Goal: Task Accomplishment & Management: Complete application form

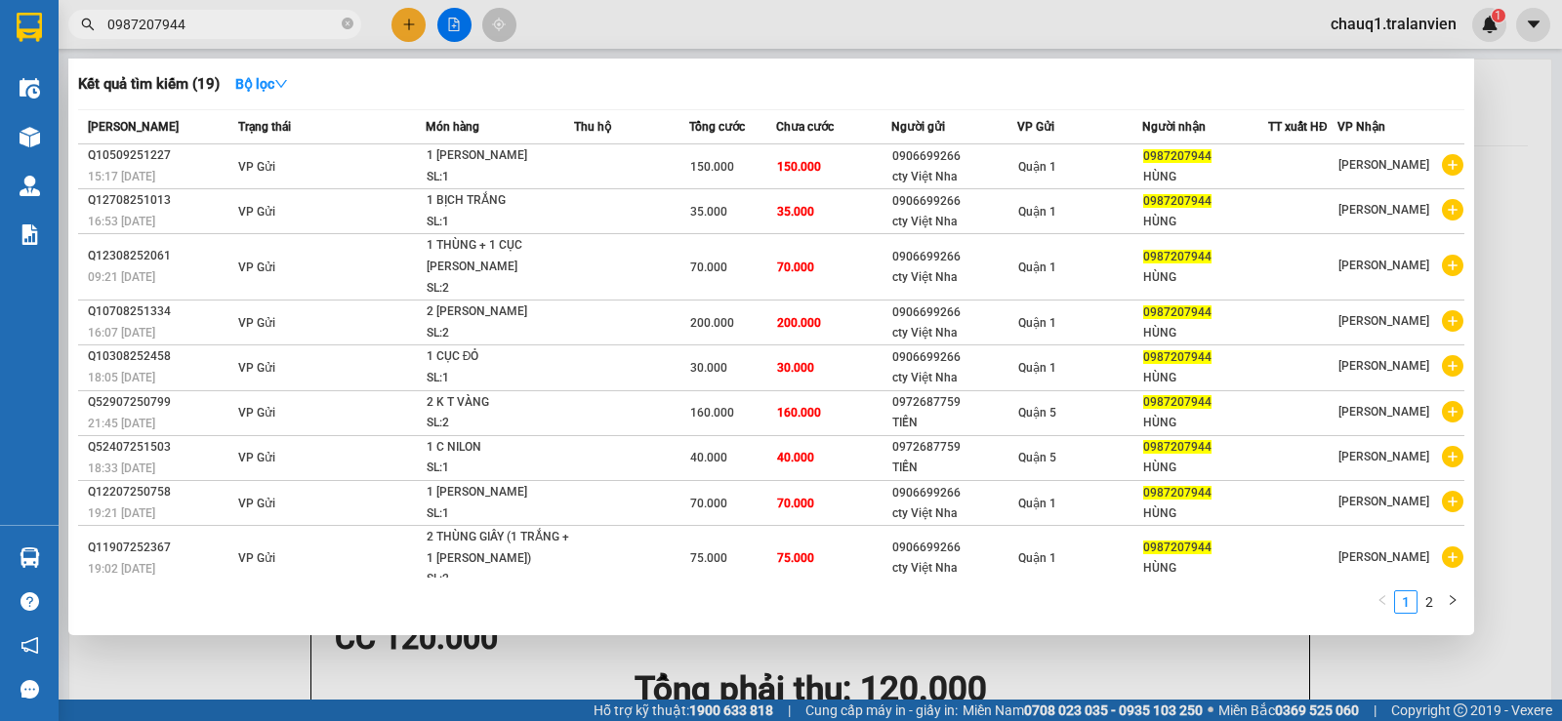
click at [233, 9] on div at bounding box center [781, 360] width 1562 height 721
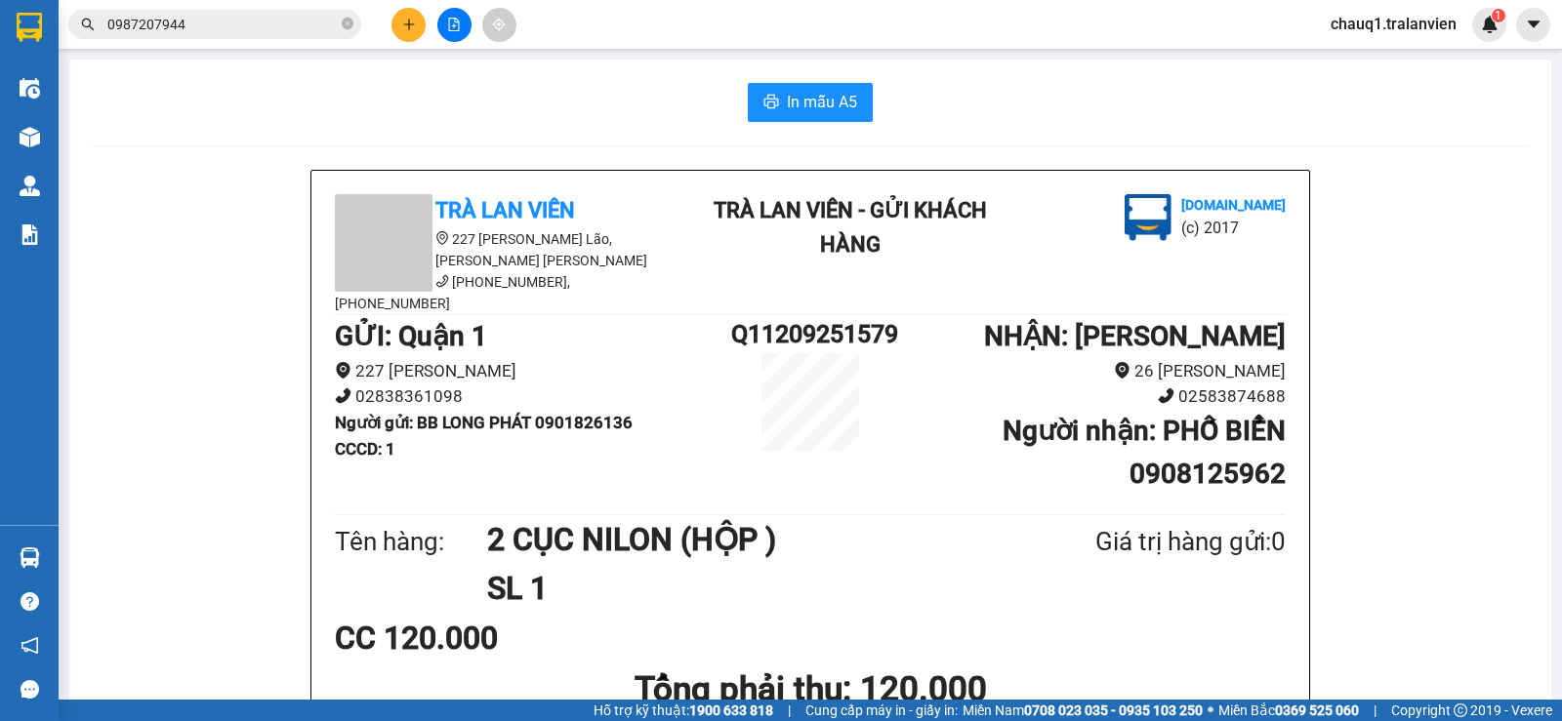
drag, startPoint x: 233, startPoint y: 9, endPoint x: 223, endPoint y: 29, distance: 23.1
click at [231, 11] on div "Kết quả [PERSON_NAME] ( 19 ) Bộ lọc Mã ĐH Trạng thái Món hàng Thu hộ [PERSON_NA…" at bounding box center [190, 25] width 381 height 34
click at [223, 29] on input "0987207944" at bounding box center [222, 24] width 230 height 21
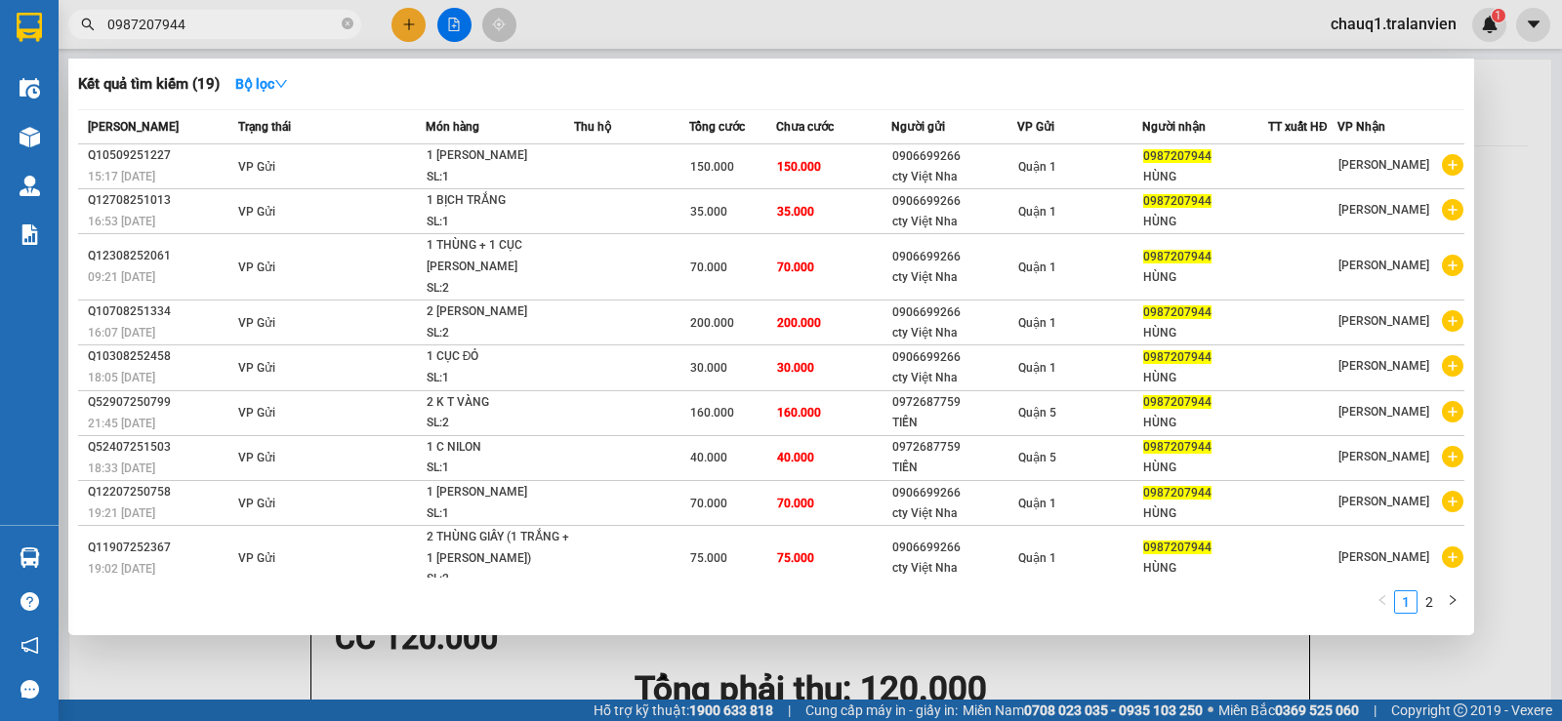
click at [223, 29] on input "0987207944" at bounding box center [222, 24] width 230 height 21
paste input "39541993"
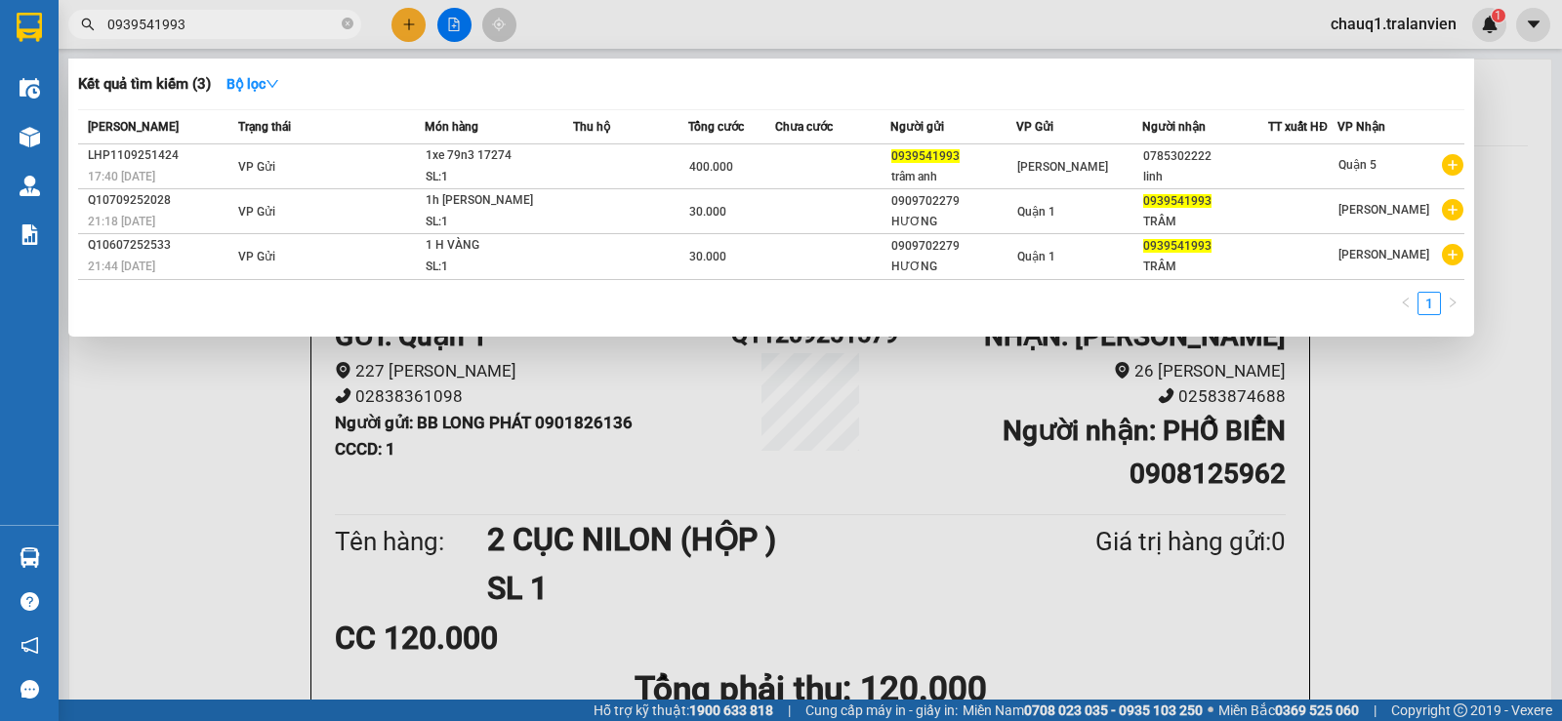
type input "0939541993"
click at [868, 469] on div at bounding box center [781, 360] width 1562 height 721
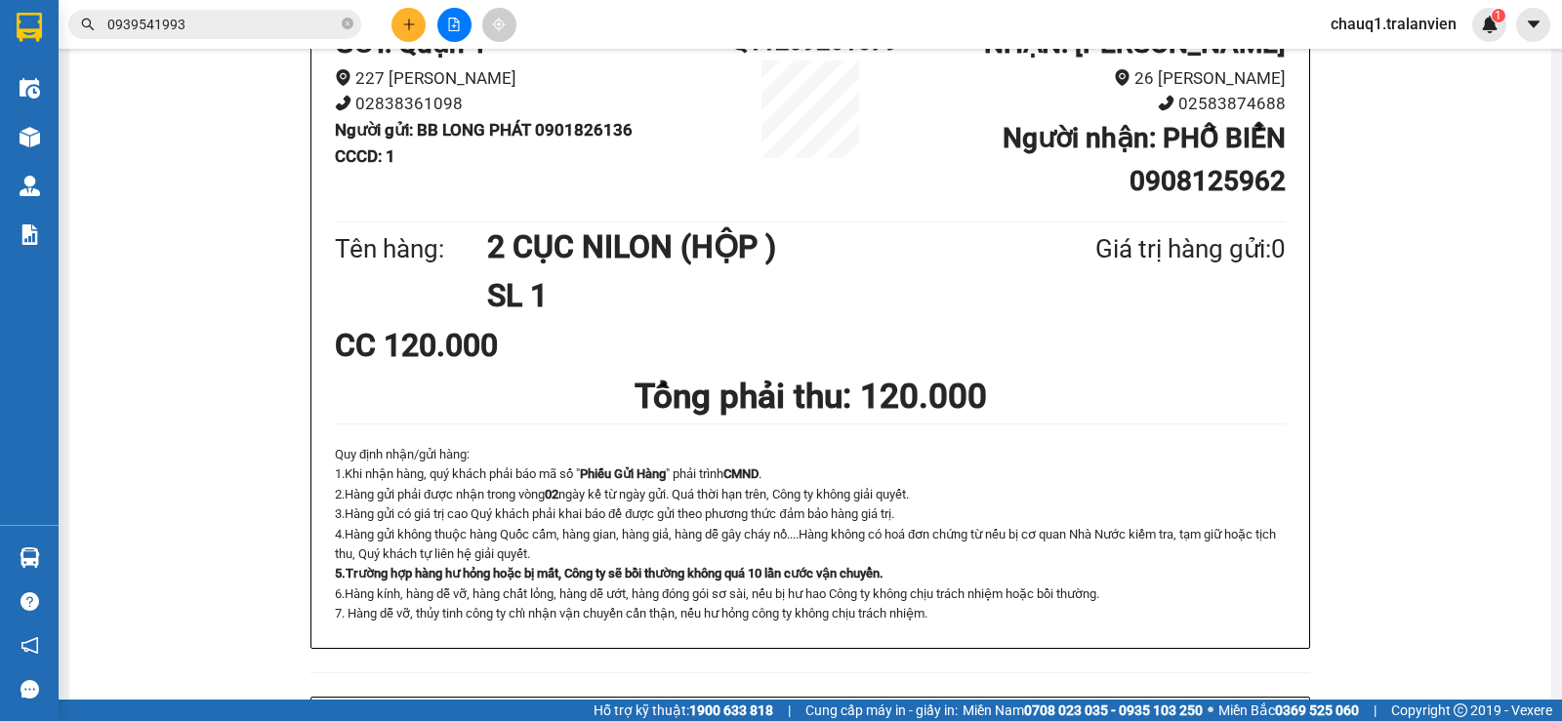
scroll to position [195, 0]
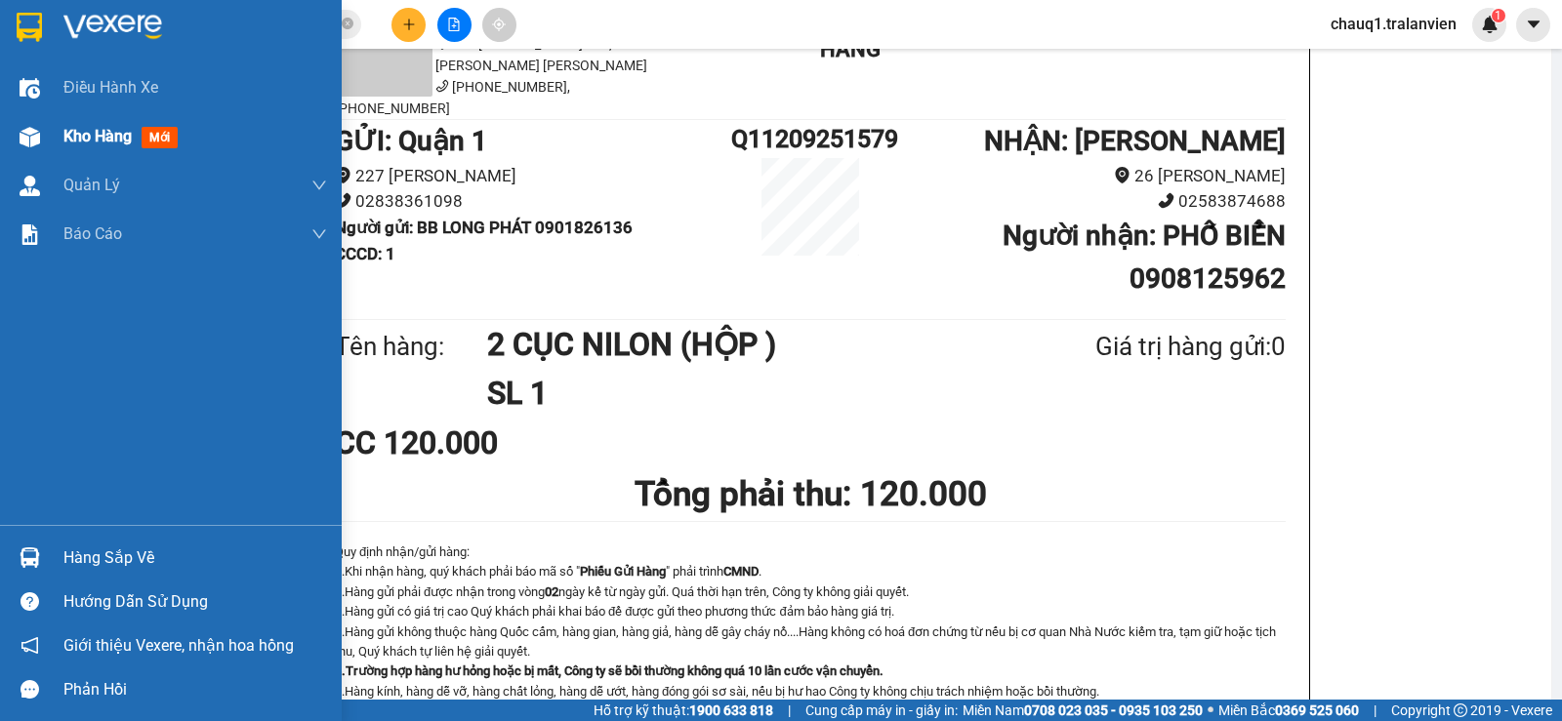
click at [118, 138] on span "Kho hàng" at bounding box center [97, 136] width 68 height 19
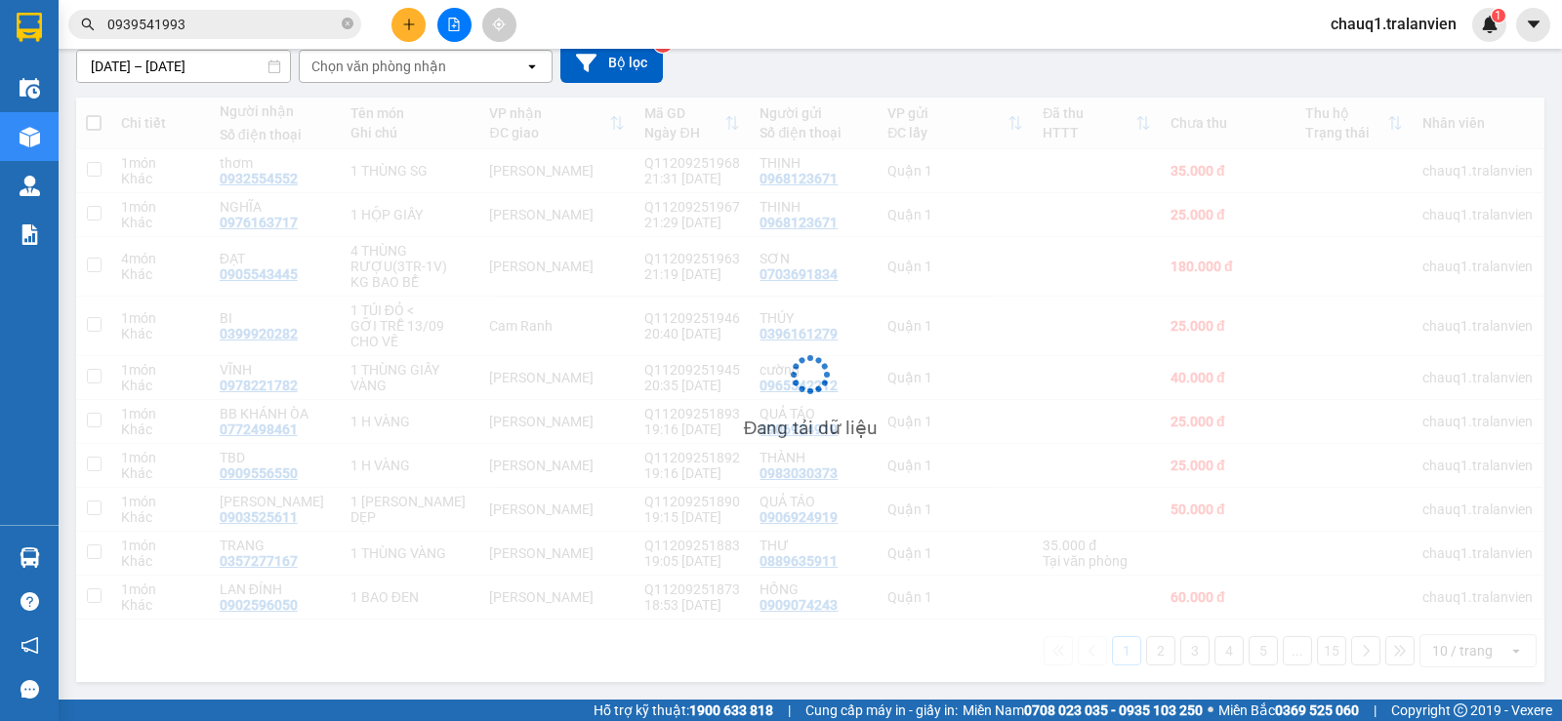
scroll to position [178, 0]
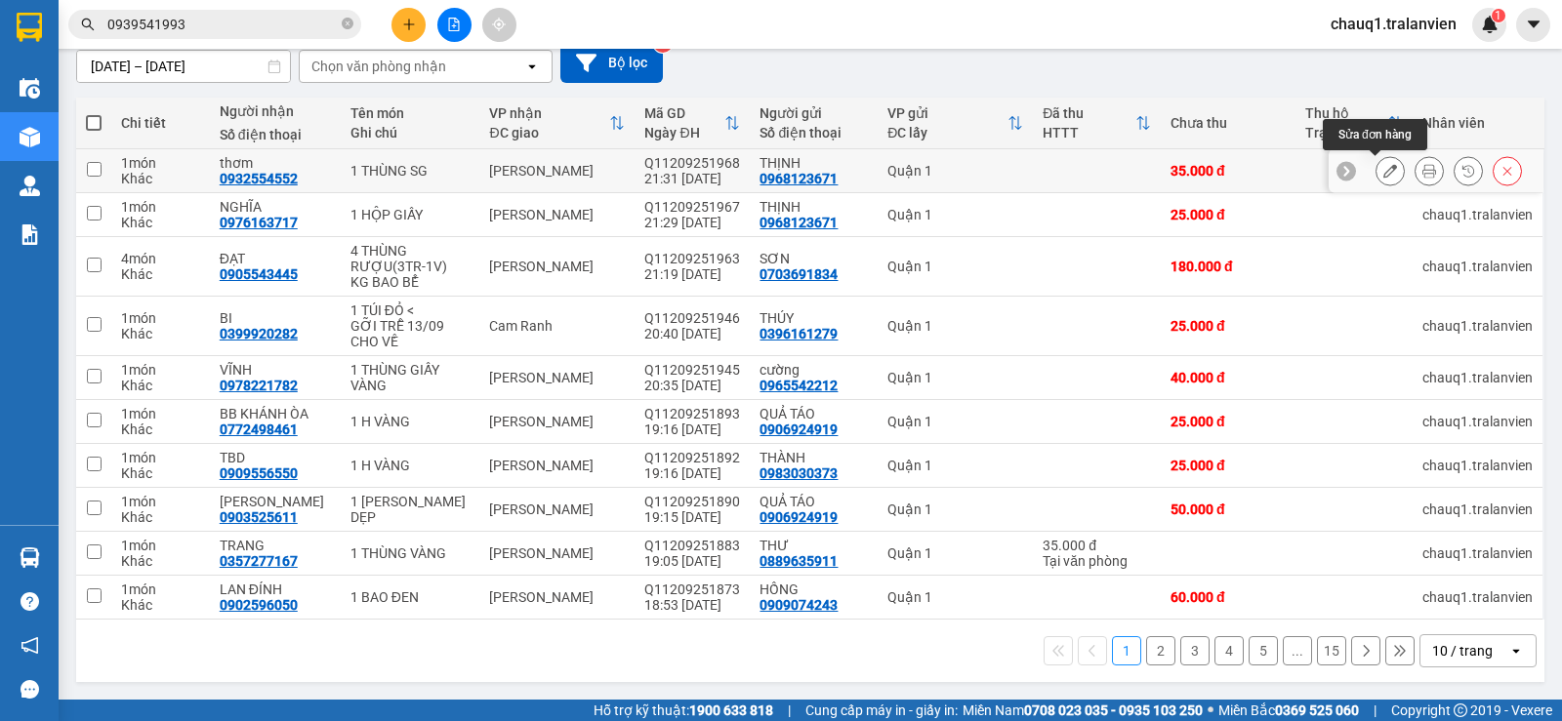
click at [1383, 170] on icon at bounding box center [1390, 171] width 14 height 14
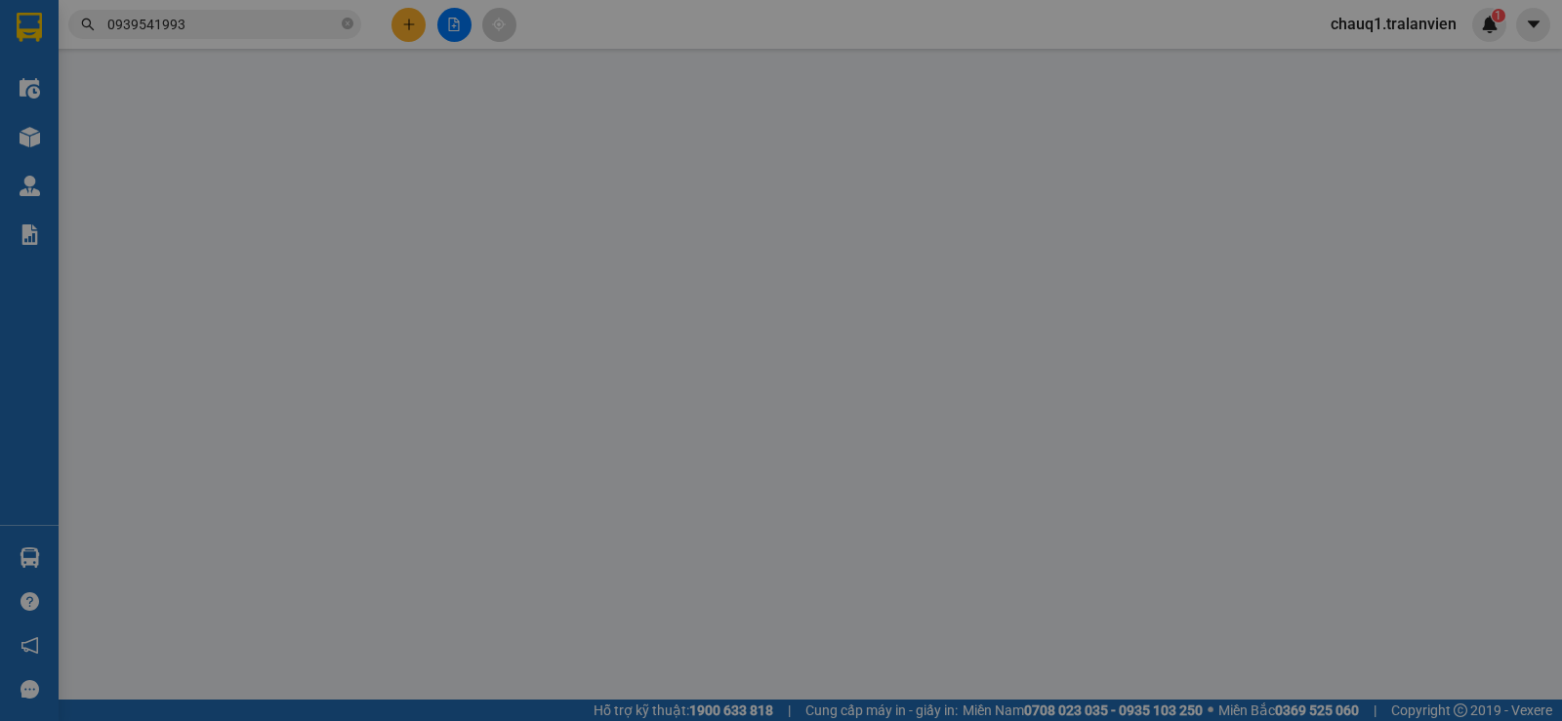
type input "0968123671"
type input "THỊNH"
type input "1"
type input "0932554552"
type input "thơm"
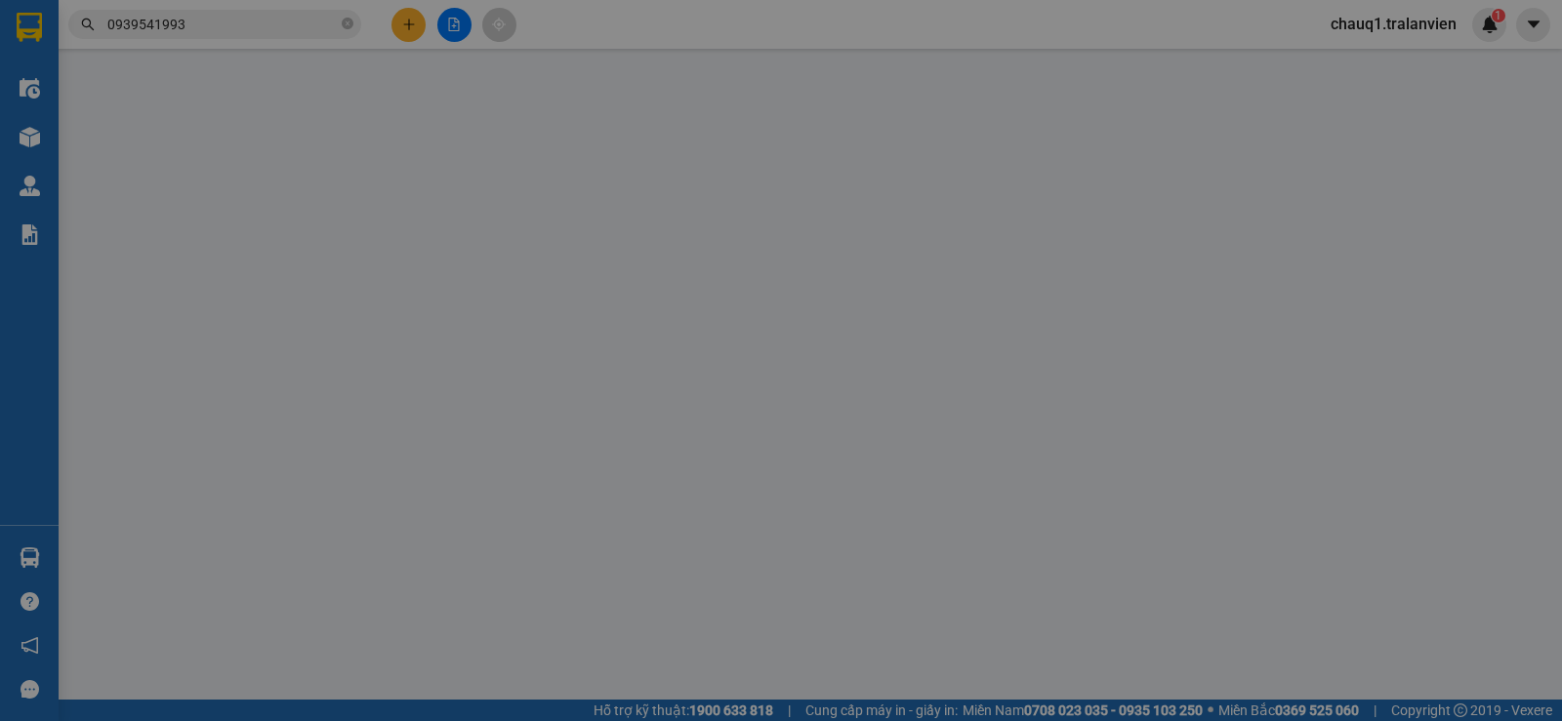
type input "35.000"
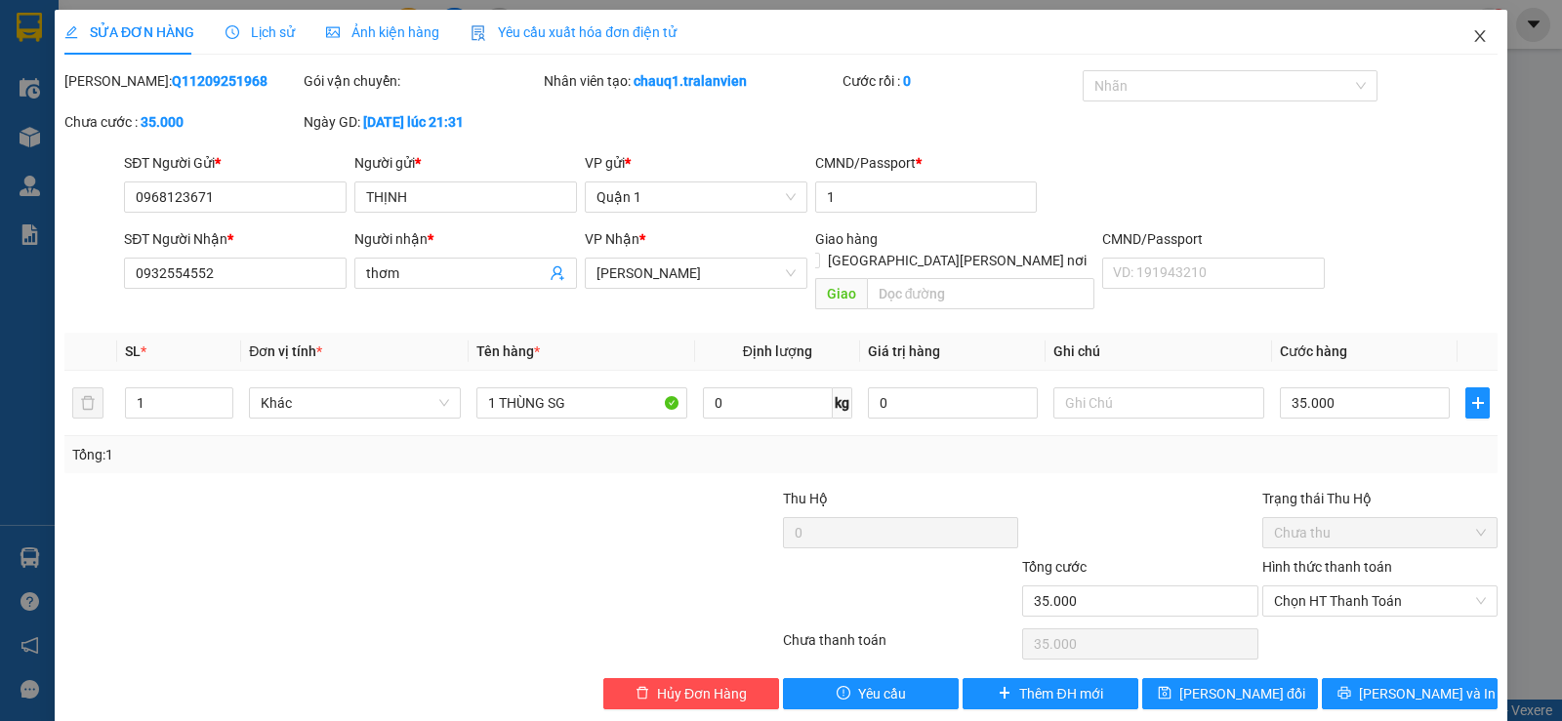
click at [1472, 33] on icon "close" at bounding box center [1480, 36] width 16 height 16
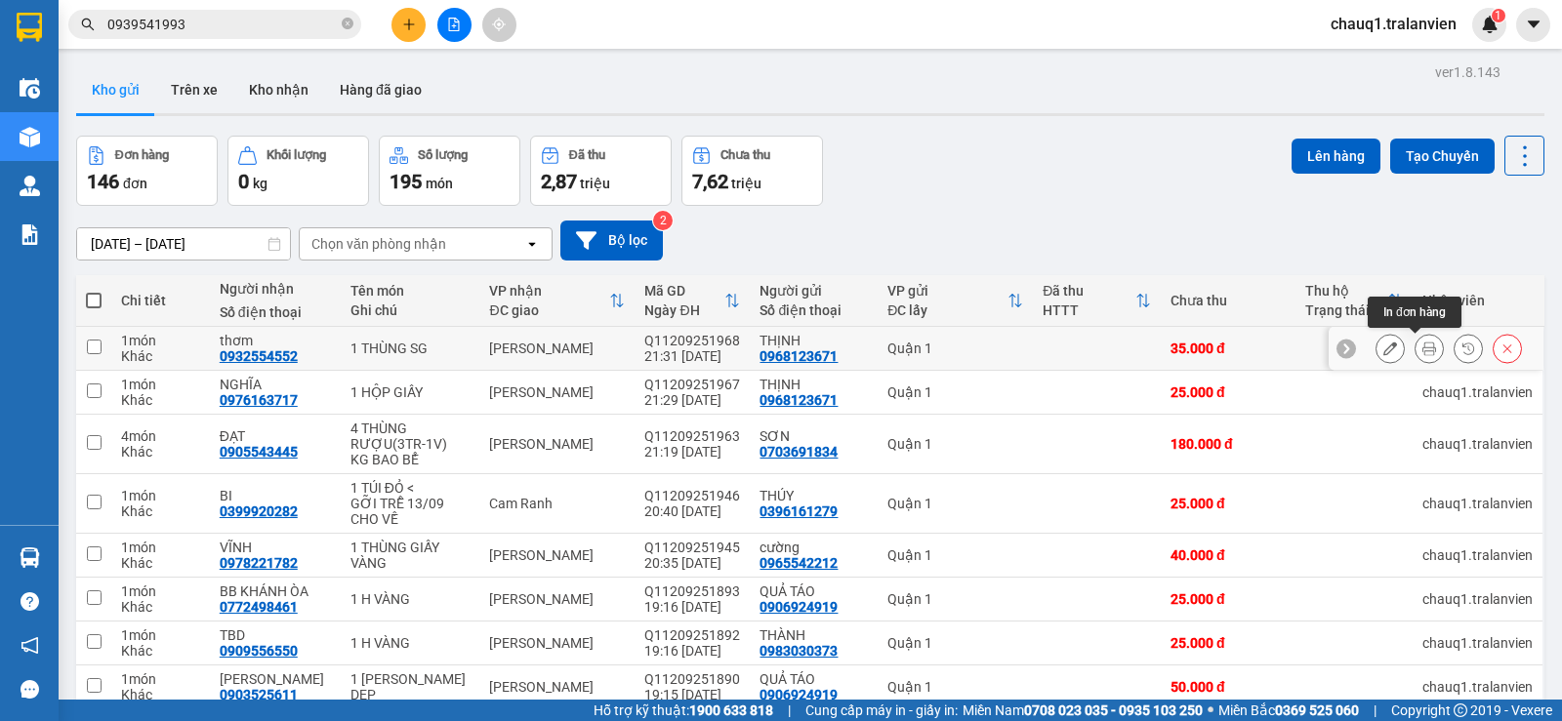
click at [1422, 351] on icon at bounding box center [1429, 349] width 14 height 14
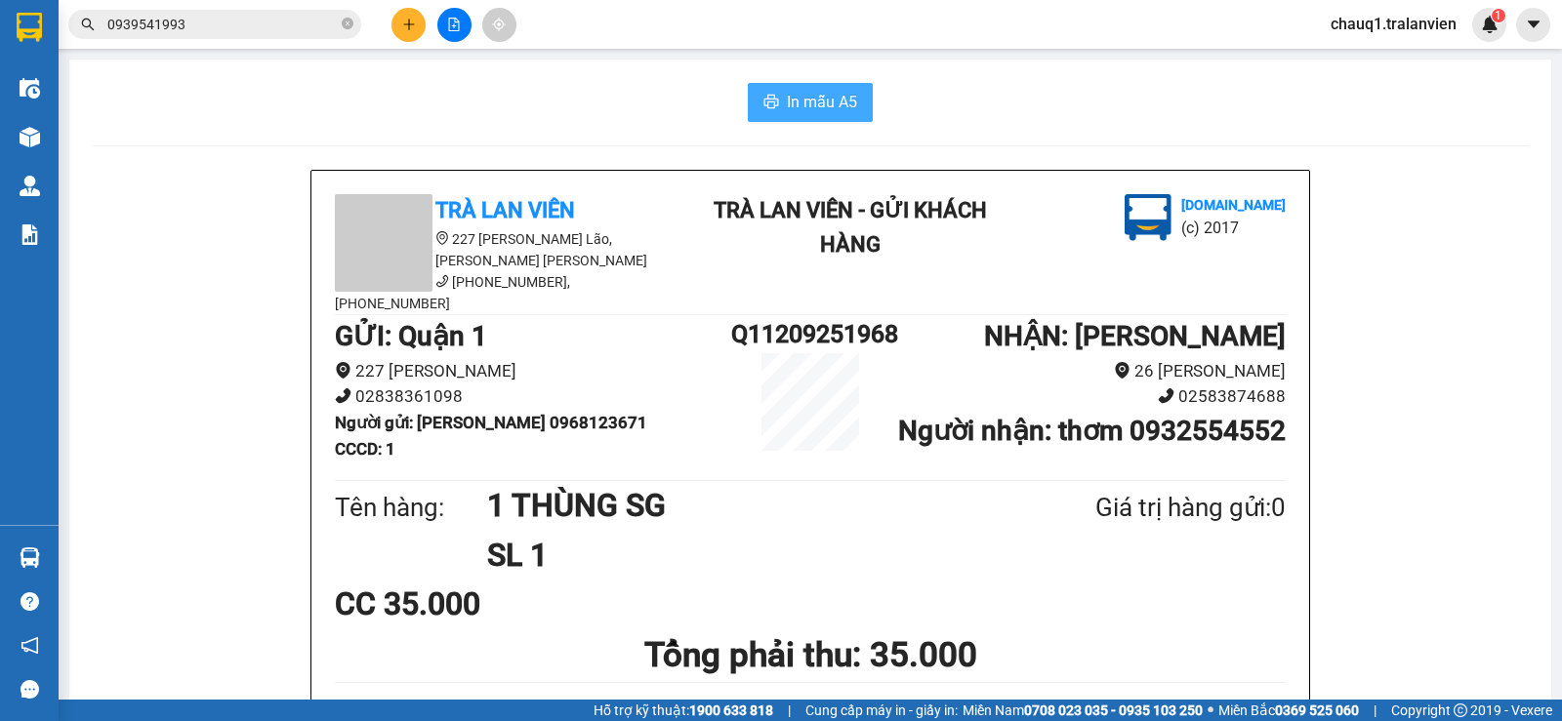
click at [797, 100] on span "In mẫu A5" at bounding box center [822, 102] width 70 height 24
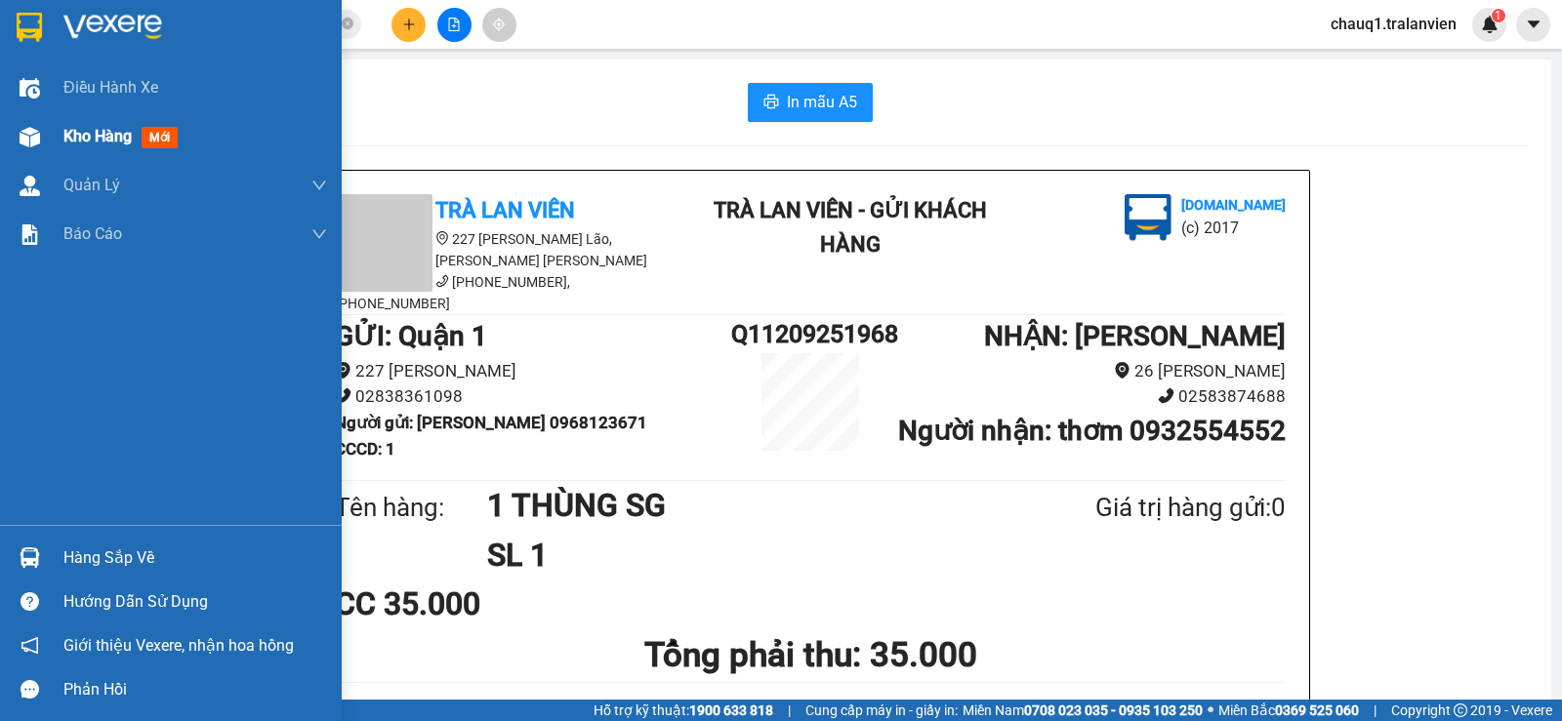
click at [123, 134] on span "Kho hàng" at bounding box center [97, 136] width 68 height 19
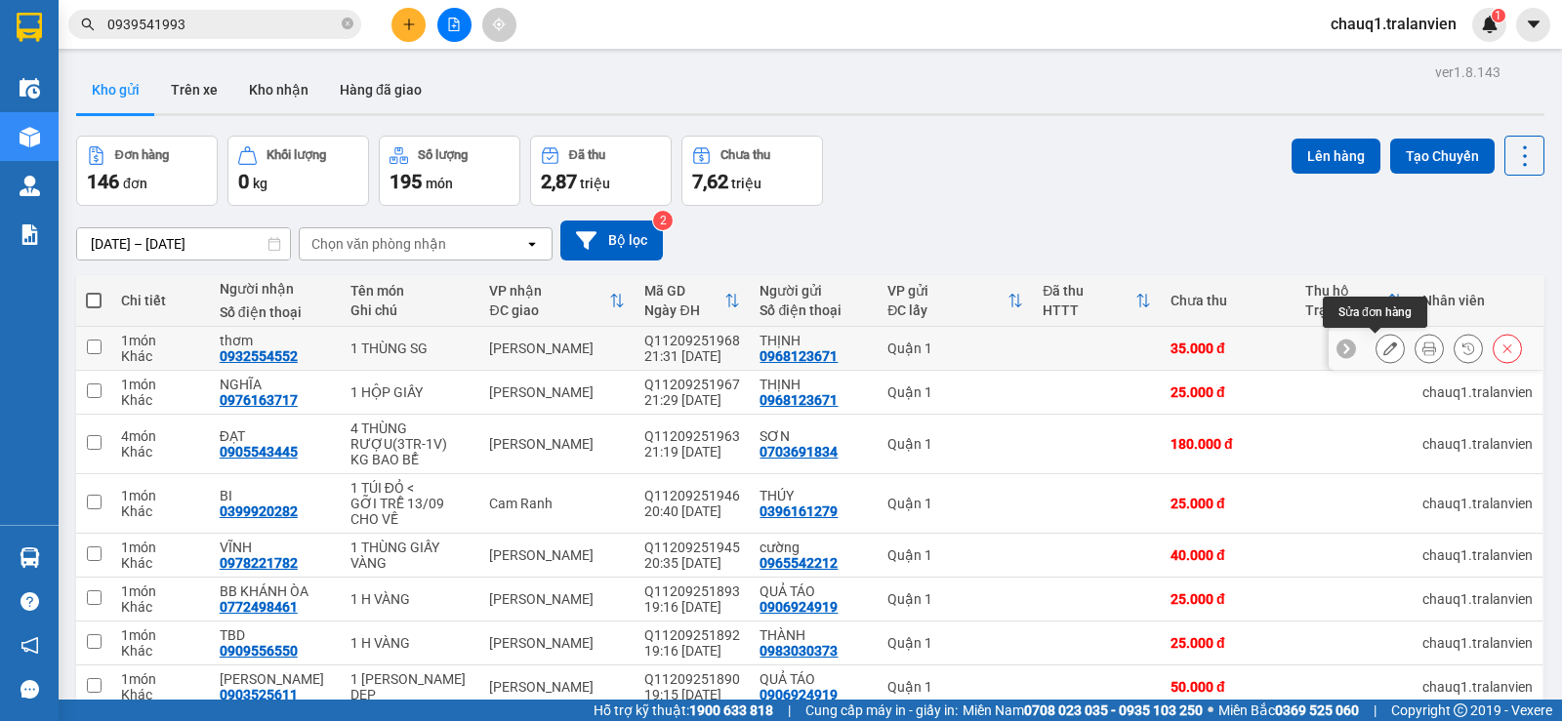
click at [1383, 344] on icon at bounding box center [1390, 349] width 14 height 14
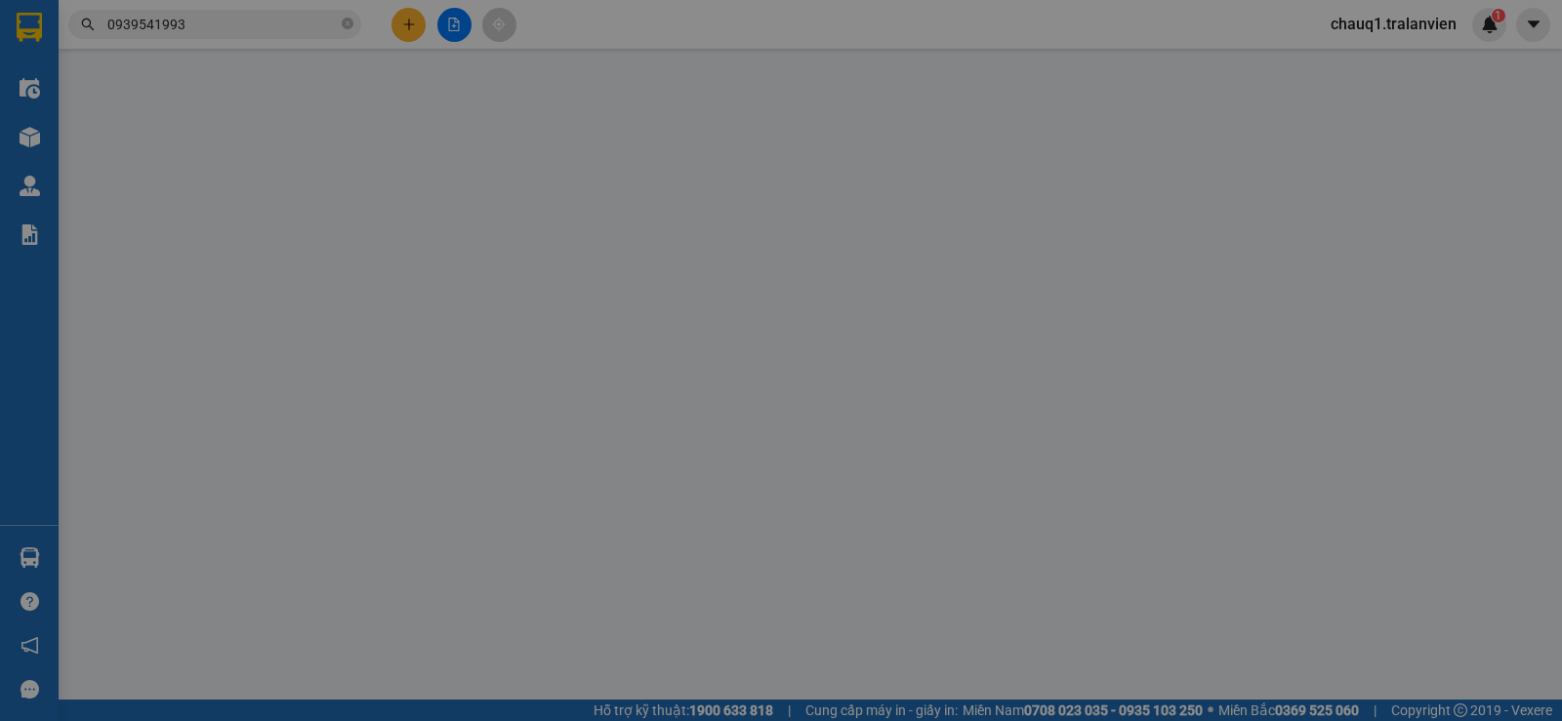
type input "0968123671"
type input "THỊNH"
type input "1"
type input "0932554552"
type input "thơm"
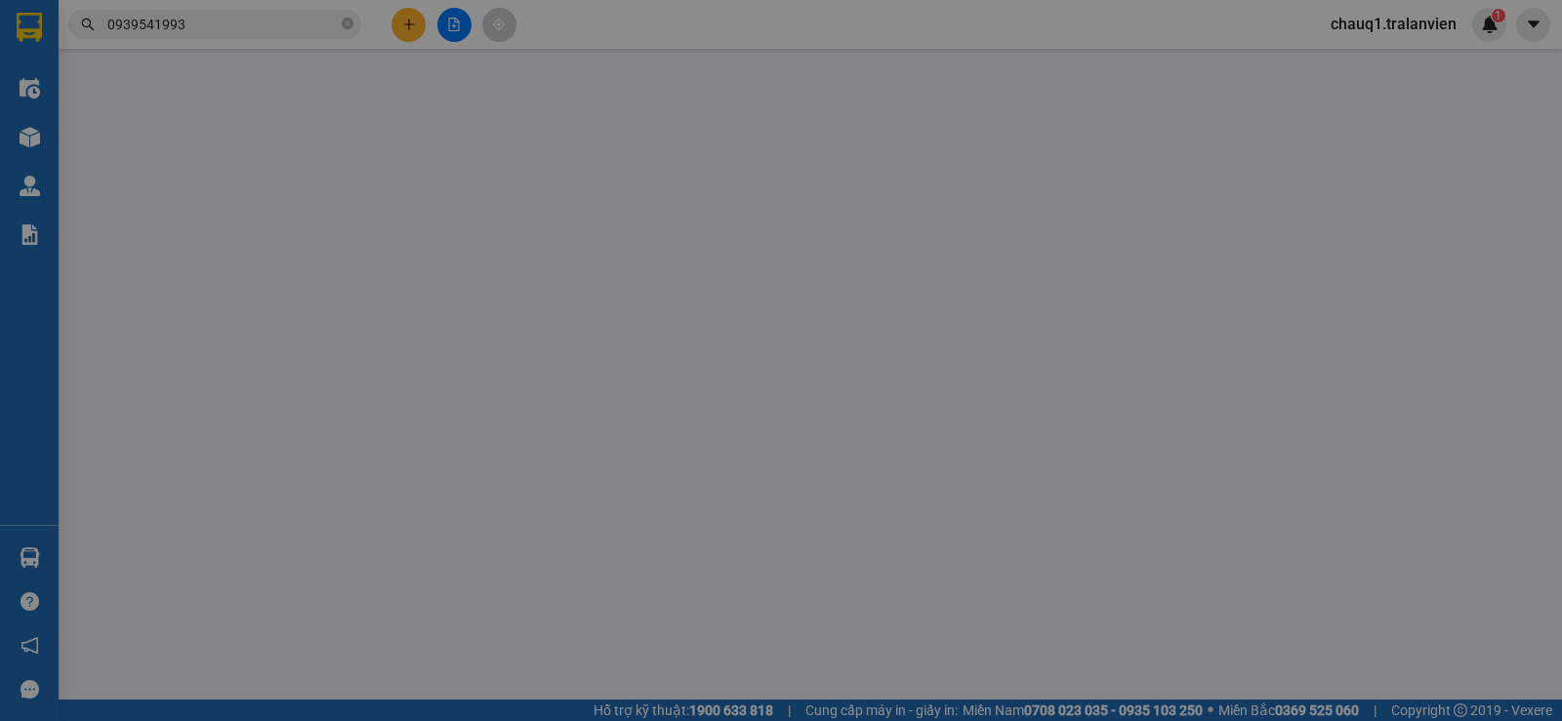
type input "35.000"
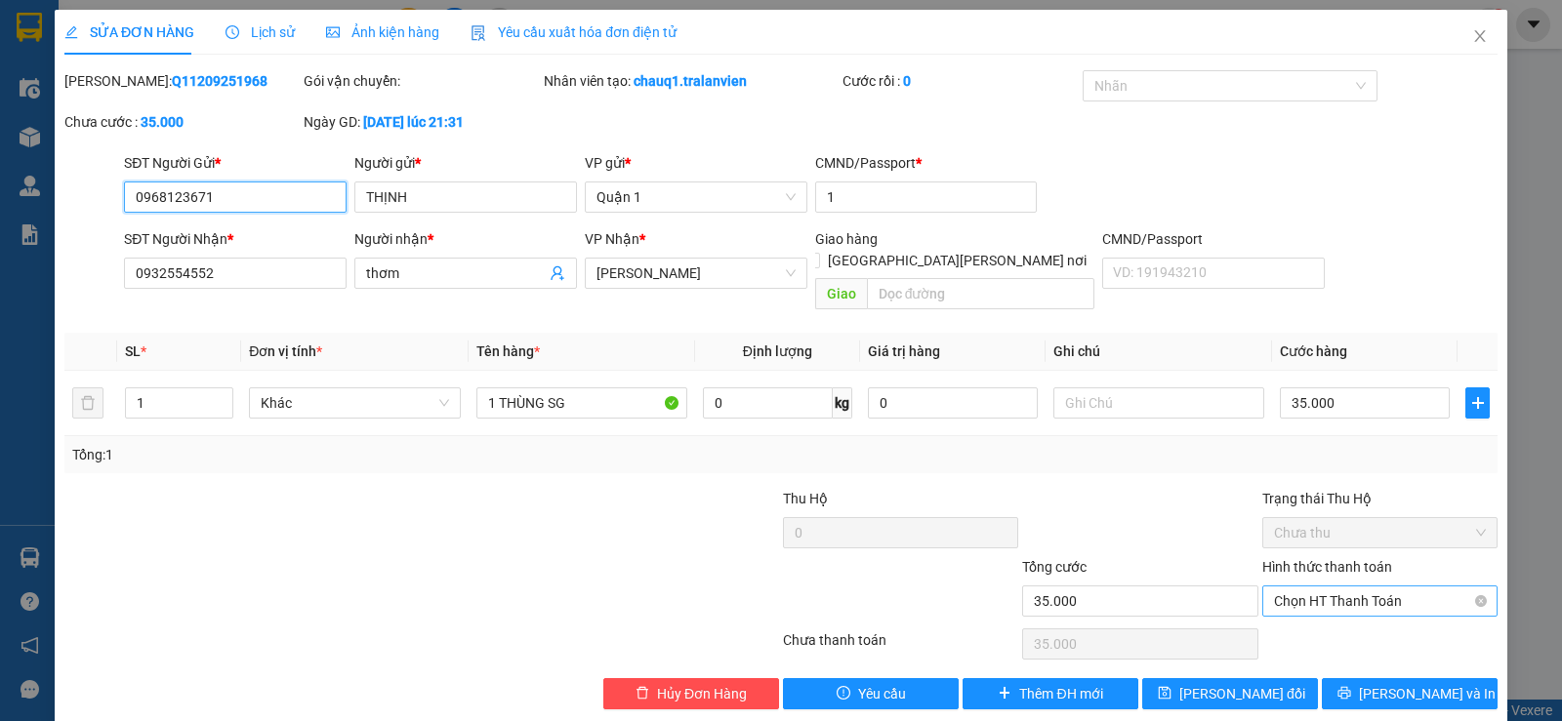
click at [1285, 587] on span "Chọn HT Thanh Toán" at bounding box center [1380, 601] width 212 height 29
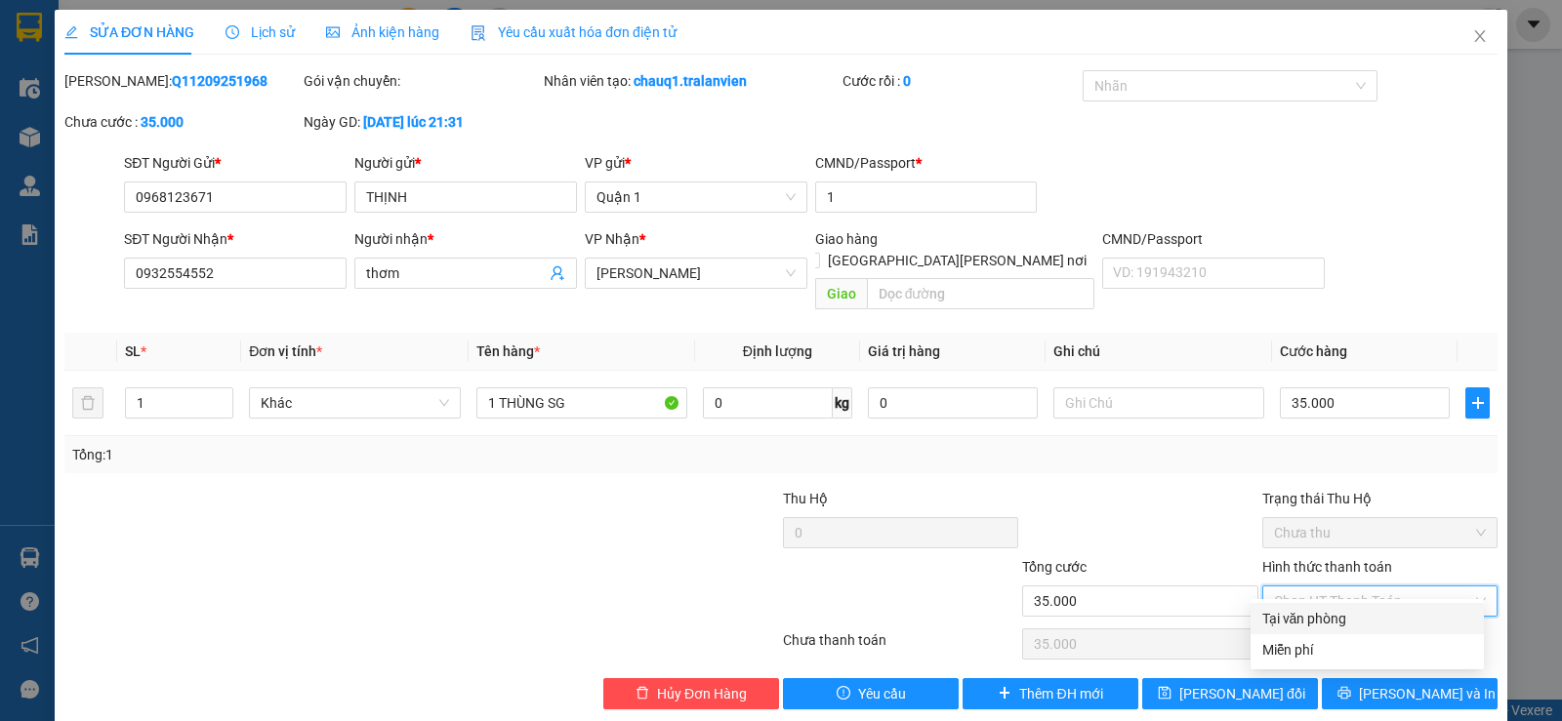
click at [1286, 622] on div "Tại văn phòng" at bounding box center [1367, 618] width 210 height 21
type input "0"
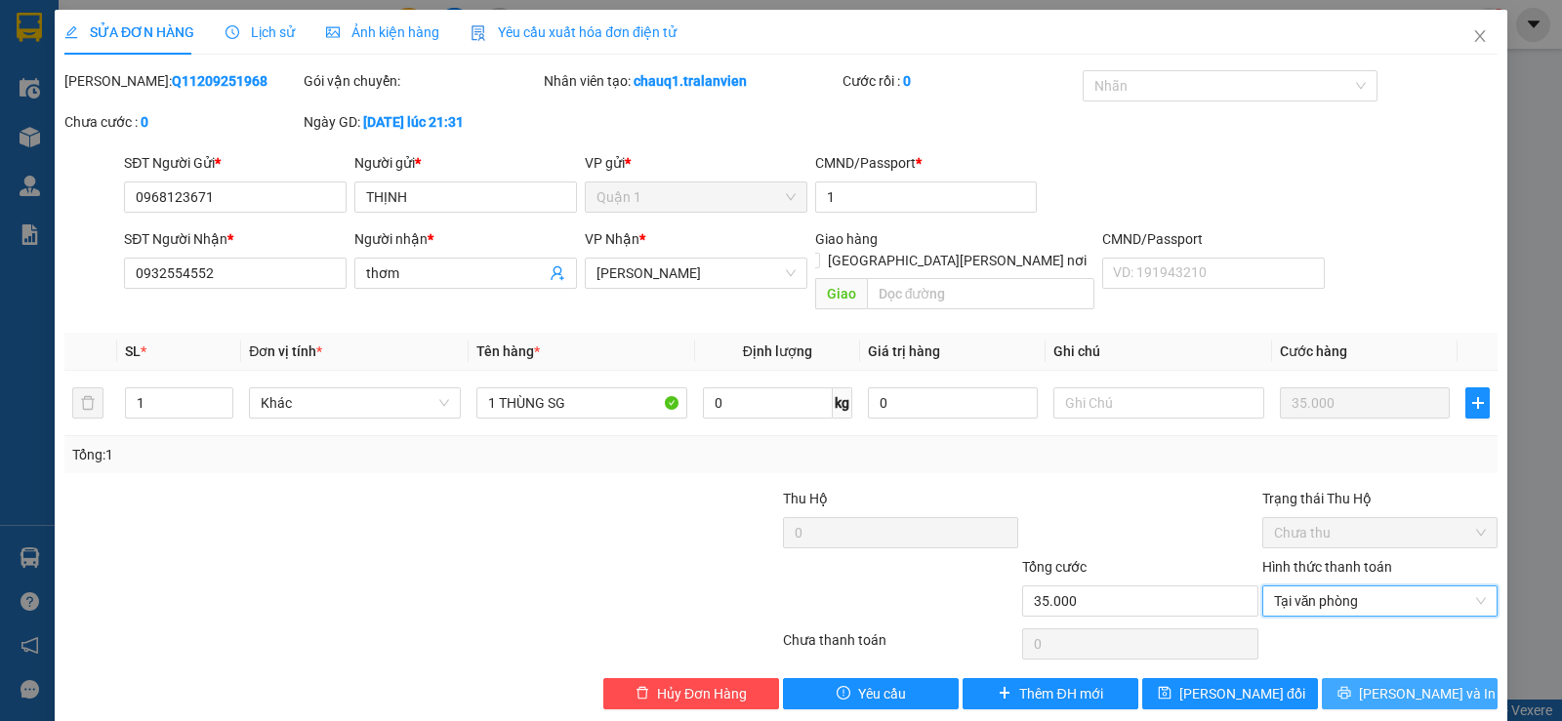
click at [1393, 683] on span "[PERSON_NAME] và In" at bounding box center [1427, 693] width 137 height 21
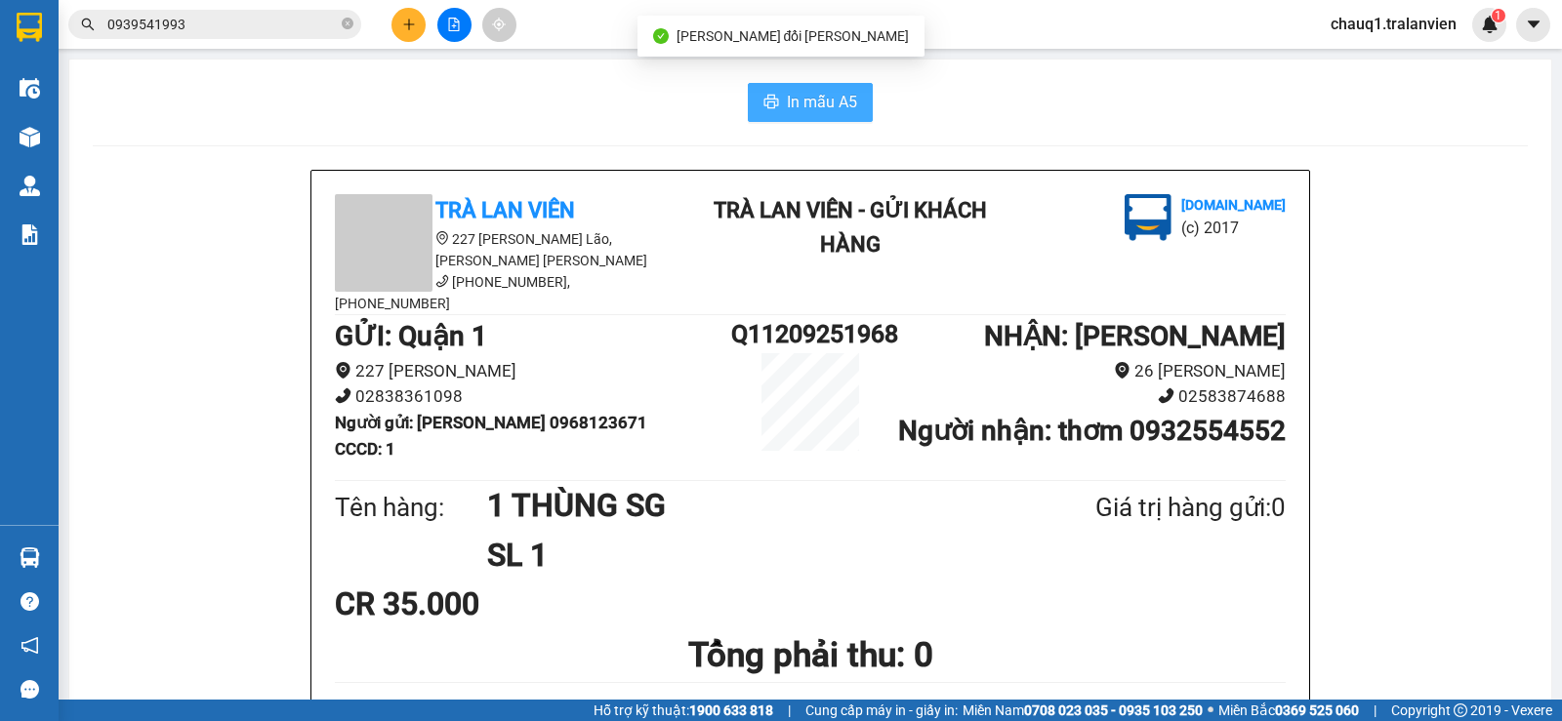
click at [787, 95] on span "In mẫu A5" at bounding box center [822, 102] width 70 height 24
